Goal: Transaction & Acquisition: Purchase product/service

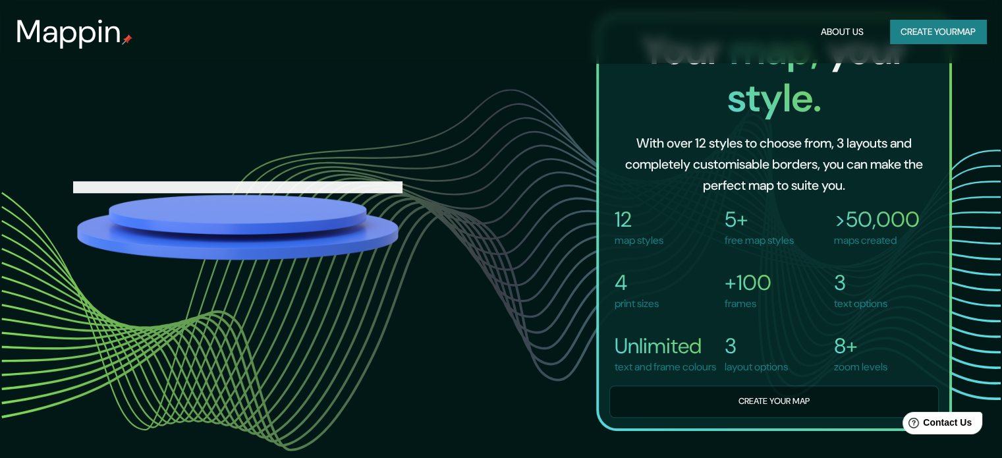
scroll to position [680, 0]
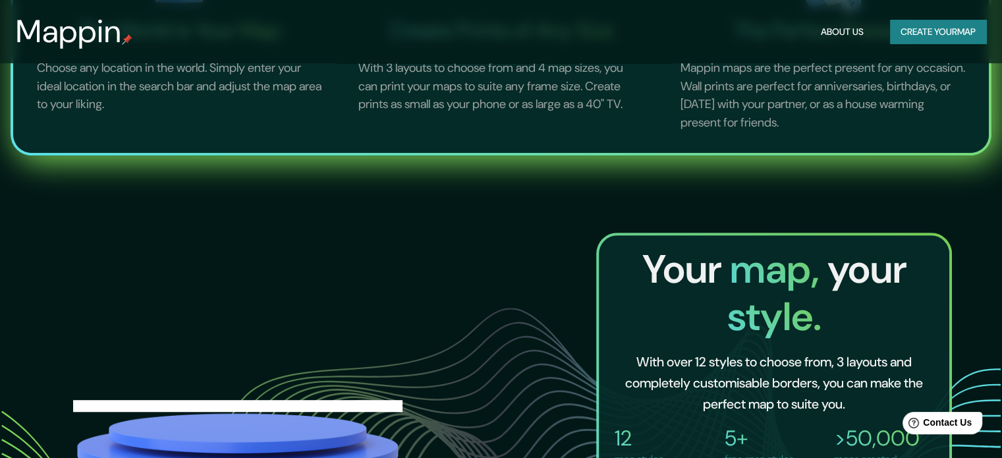
click at [924, 29] on button "Create your map" at bounding box center [938, 32] width 96 height 24
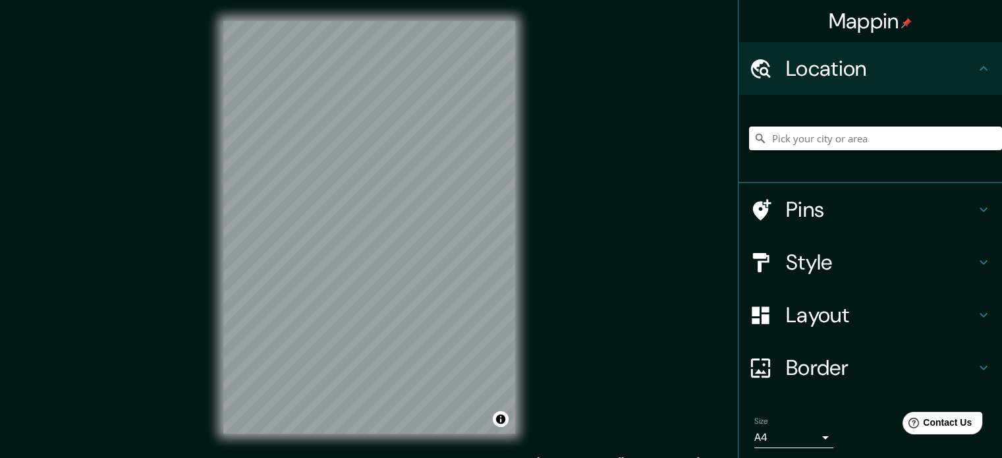
click at [850, 138] on input "Pick your city or area" at bounding box center [875, 138] width 253 height 24
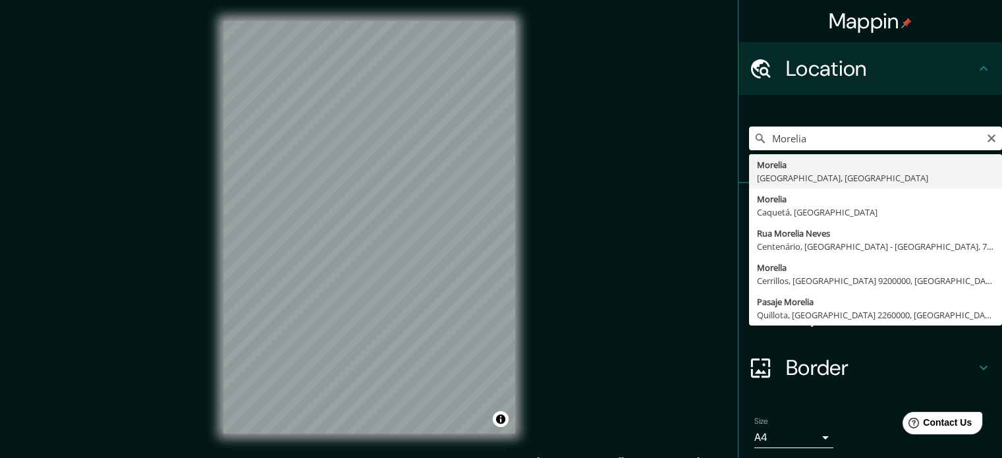
type input "[GEOGRAPHIC_DATA], [GEOGRAPHIC_DATA], [GEOGRAPHIC_DATA]"
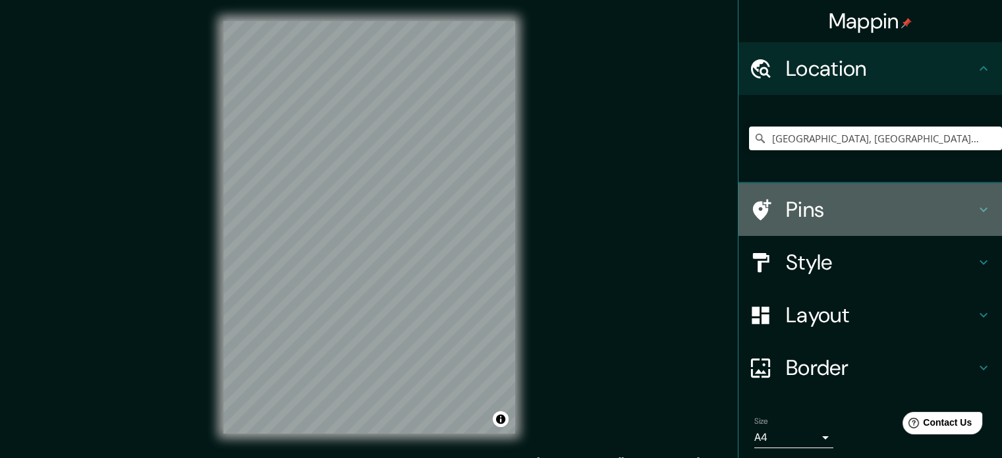
click at [817, 183] on div "Pins" at bounding box center [869, 209] width 263 height 53
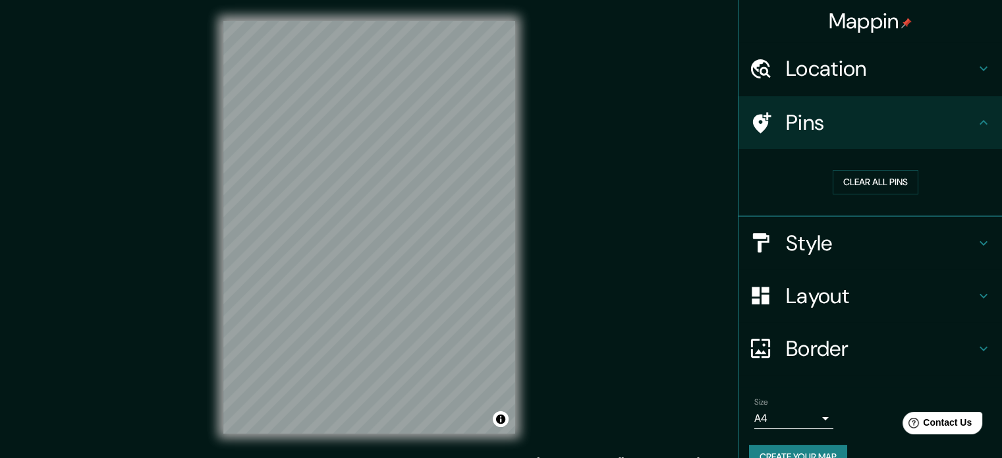
click at [953, 72] on h4 "Location" at bounding box center [881, 68] width 190 height 26
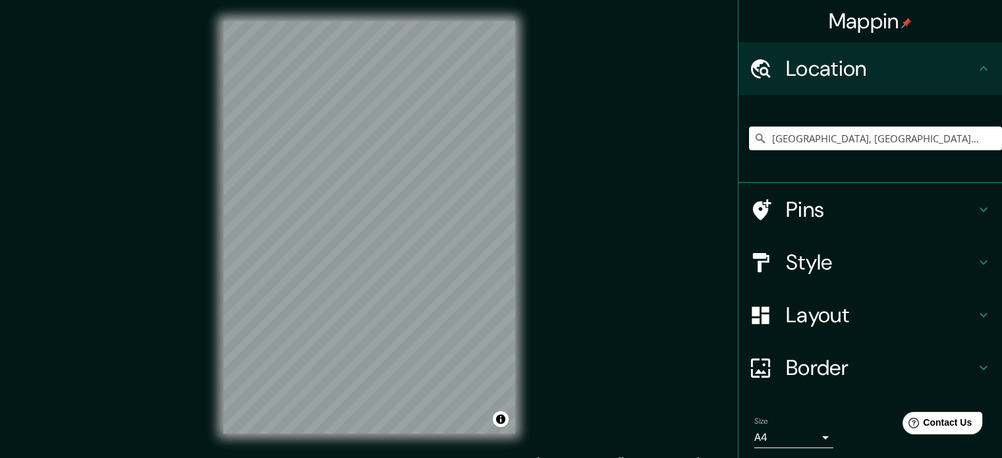
click at [977, 76] on icon at bounding box center [984, 69] width 16 height 16
click at [979, 70] on icon at bounding box center [983, 68] width 8 height 5
click at [915, 312] on h4 "Layout" at bounding box center [881, 315] width 190 height 26
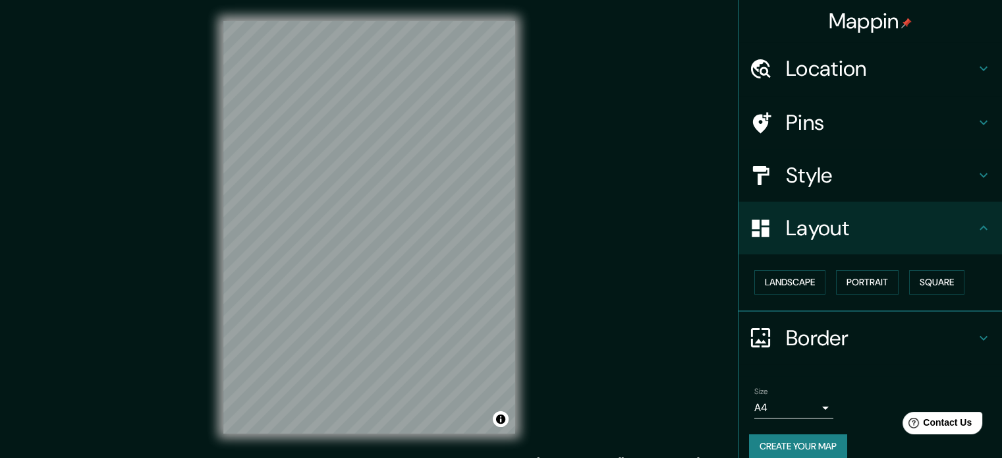
click at [976, 179] on icon at bounding box center [984, 175] width 16 height 16
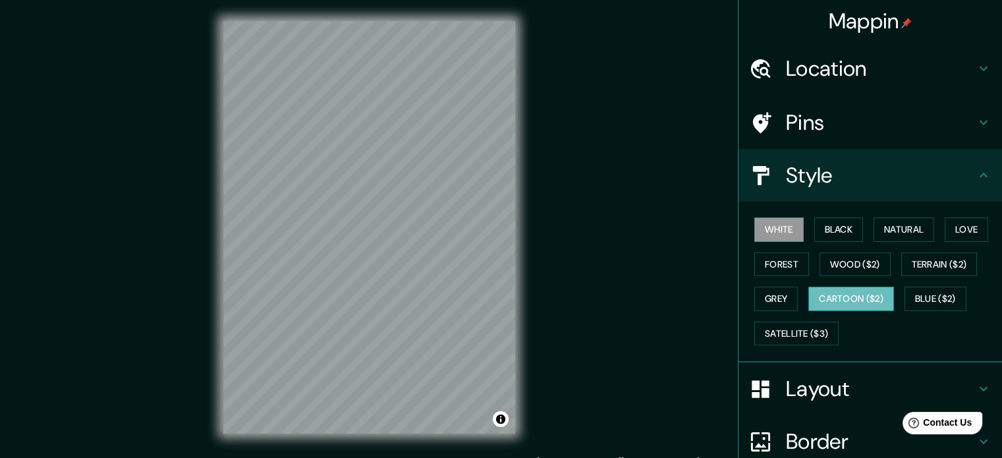
click at [864, 301] on button "Cartoon ($2)" at bounding box center [851, 299] width 86 height 24
